Goal: Task Accomplishment & Management: Complete application form

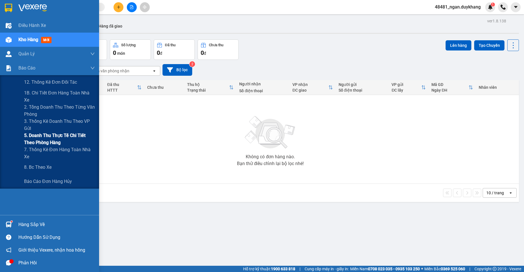
click at [36, 140] on span "5. Doanh thu thực tế chi tiết theo phòng hàng" at bounding box center [59, 139] width 71 height 14
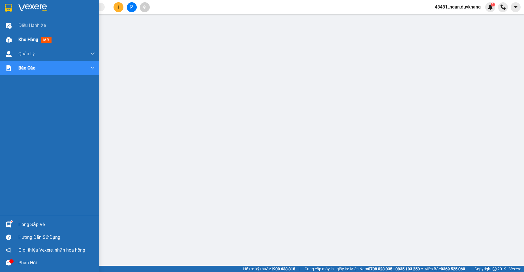
click at [14, 40] on div "Kho hàng mới" at bounding box center [49, 40] width 99 height 14
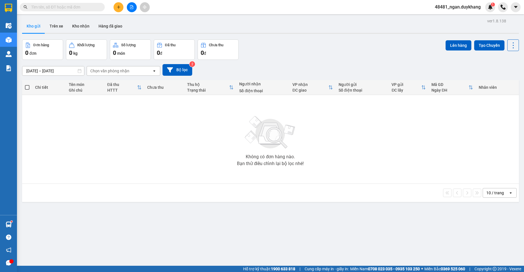
click at [100, 4] on span at bounding box center [100, 7] width 3 height 6
click at [92, 5] on input "text" at bounding box center [64, 7] width 67 height 6
paste input "NQT1308250009"
type input "NQT1308250009"
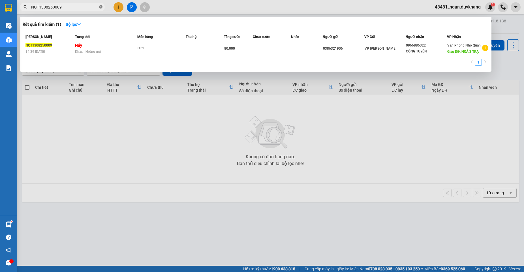
drag, startPoint x: 100, startPoint y: 7, endPoint x: 6, endPoint y: 49, distance: 102.8
click at [100, 7] on icon "close-circle" at bounding box center [100, 6] width 3 height 3
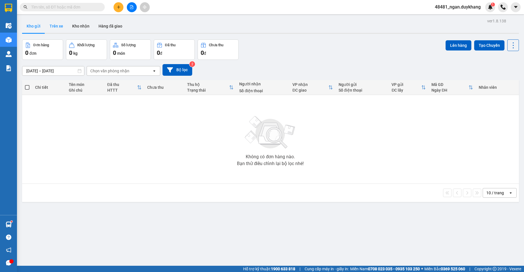
click at [63, 25] on button "Trên xe" at bounding box center [56, 26] width 23 height 14
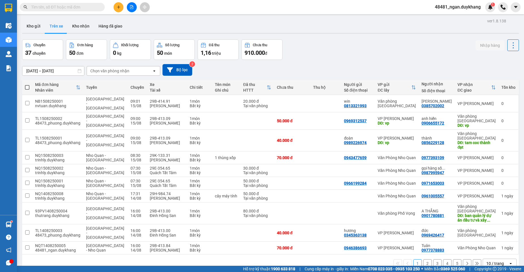
click at [342, 54] on div "Chuyến 37 chuyến Đơn hàng 50 đơn Khối lượng 0 kg Số lượng 50 món Đã thu 1,16 tr…" at bounding box center [270, 49] width 497 height 20
click at [41, 74] on div "ver 1.8.138 Kho gửi Trên xe Kho nhận Hàng đã giao Chuyến 37 chuyến Đơn hàng 50 …" at bounding box center [271, 153] width 502 height 272
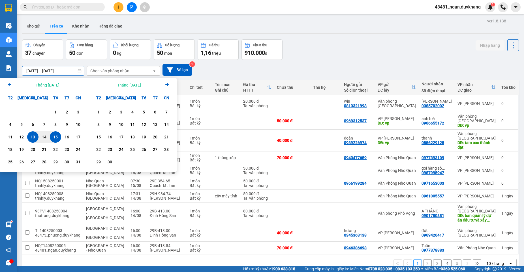
click at [54, 135] on div "15" at bounding box center [56, 136] width 8 height 7
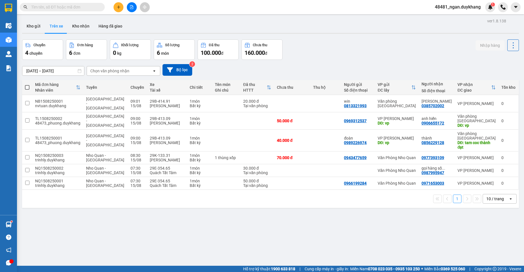
click at [340, 51] on div "Chuyến 4 chuyến Đơn hàng 6 đơn Khối lượng 0 kg Số lượng 6 món Đã thu 100.000 đ …" at bounding box center [270, 49] width 497 height 20
click at [52, 71] on input "[DATE] – [DATE]" at bounding box center [53, 70] width 62 height 9
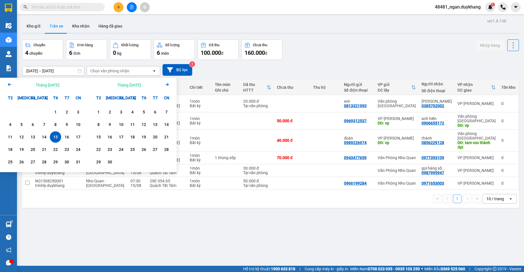
click at [57, 137] on div "15" at bounding box center [56, 136] width 8 height 7
type input "[DATE] – [DATE]"
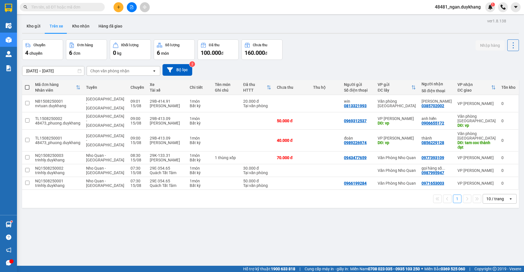
click at [319, 42] on div "Chuyến 4 chuyến Đơn hàng 6 đơn Khối lượng 0 kg Số lượng 6 món Đã thu 100.000 đ …" at bounding box center [270, 49] width 497 height 20
click at [118, 8] on icon "plus" at bounding box center [119, 7] width 4 height 4
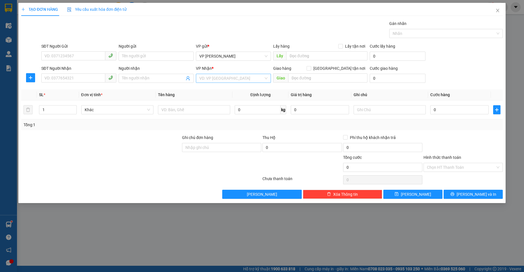
click at [210, 78] on input "search" at bounding box center [231, 78] width 64 height 8
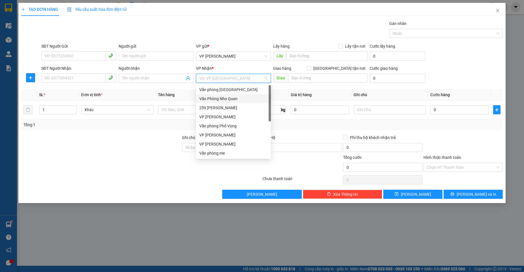
click at [221, 100] on div "Văn Phòng Nho Quan" at bounding box center [233, 98] width 68 height 6
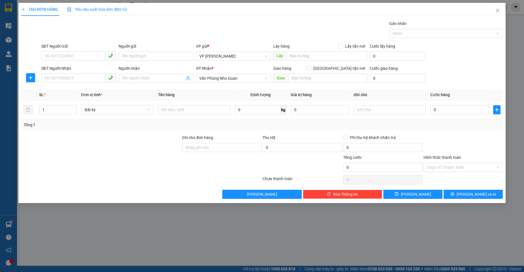
click at [186, 92] on th "Tên hàng" at bounding box center [194, 94] width 77 height 11
click at [324, 81] on input "text" at bounding box center [327, 77] width 79 height 9
type input "GIA PHÚ"
click at [55, 52] on input "SĐT Người Gửi" at bounding box center [73, 55] width 64 height 9
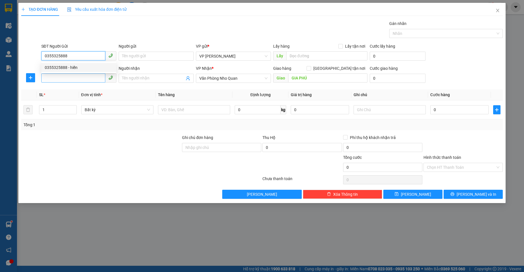
type input "0355325888"
click at [67, 81] on input "SĐT Người Nhận" at bounding box center [73, 77] width 64 height 9
type input "0358297988"
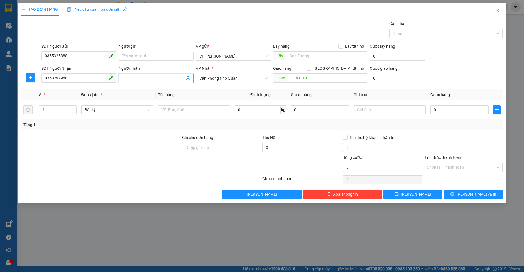
click at [137, 77] on input "Người nhận" at bounding box center [153, 78] width 63 height 6
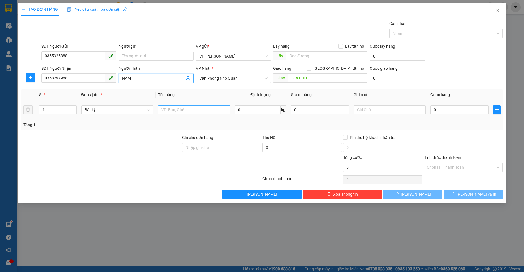
type input "NAM"
click at [167, 107] on input "text" at bounding box center [194, 109] width 72 height 9
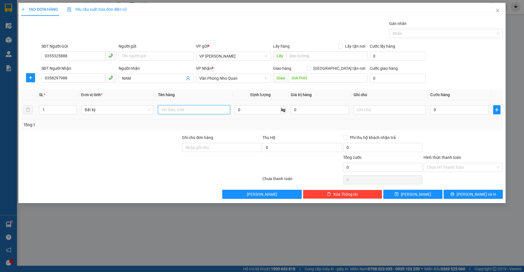
type input "H"
type input "THUỐC"
click at [435, 109] on input "0" at bounding box center [460, 109] width 58 height 9
type input "3"
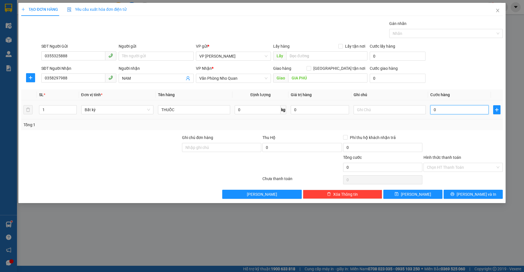
type input "3"
type input "30"
type input "30.000"
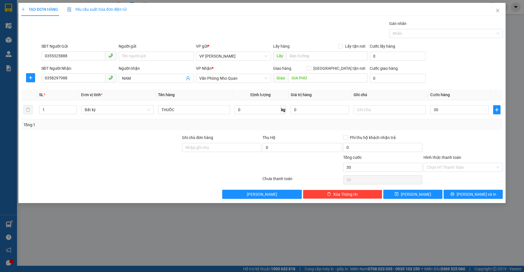
type input "30.000"
drag, startPoint x: 433, startPoint y: 137, endPoint x: 438, endPoint y: 140, distance: 5.7
click at [438, 140] on div at bounding box center [463, 144] width 80 height 20
drag, startPoint x: 444, startPoint y: 165, endPoint x: 445, endPoint y: 171, distance: 6.0
click at [444, 167] on input "Hình thức thanh toán" at bounding box center [461, 167] width 69 height 8
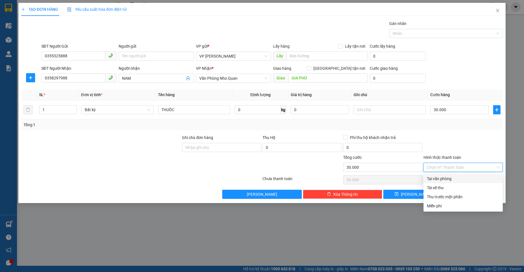
click at [442, 181] on div "Tại văn phòng" at bounding box center [463, 178] width 73 height 6
type input "0"
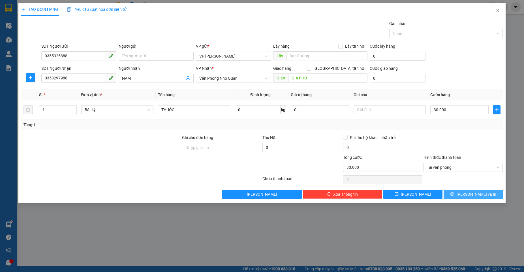
click at [471, 194] on span "[PERSON_NAME] và In" at bounding box center [477, 194] width 40 height 6
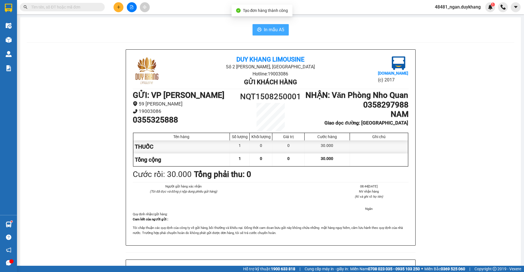
click at [266, 31] on span "In mẫu A5" at bounding box center [274, 29] width 20 height 7
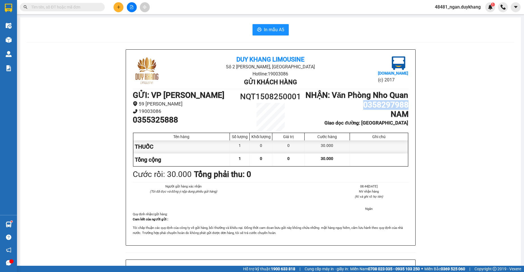
drag, startPoint x: 364, startPoint y: 115, endPoint x: 381, endPoint y: 110, distance: 17.7
click at [407, 116] on div "Duy Khang Limousine Số 2 [GEOGRAPHIC_DATA], [GEOGRAPHIC_DATA] Hotline: 19003086…" at bounding box center [270, 147] width 289 height 195
click at [350, 110] on h1 "0358297988" at bounding box center [356, 105] width 103 height 10
drag, startPoint x: 286, startPoint y: 98, endPoint x: 297, endPoint y: 98, distance: 11.6
click at [297, 98] on h1 "NQT1508250001" at bounding box center [270, 96] width 69 height 12
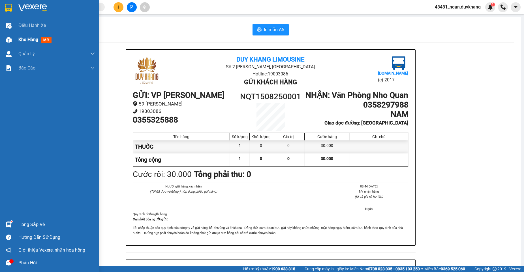
click at [13, 38] on div at bounding box center [9, 40] width 10 height 10
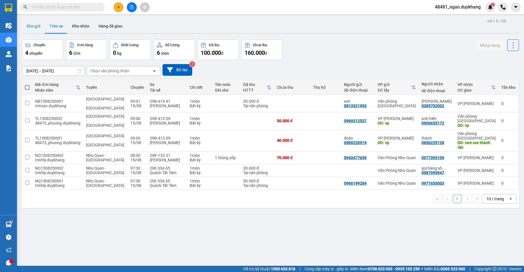
click at [31, 25] on button "Kho gửi" at bounding box center [33, 26] width 23 height 14
